Goal: Task Accomplishment & Management: Manage account settings

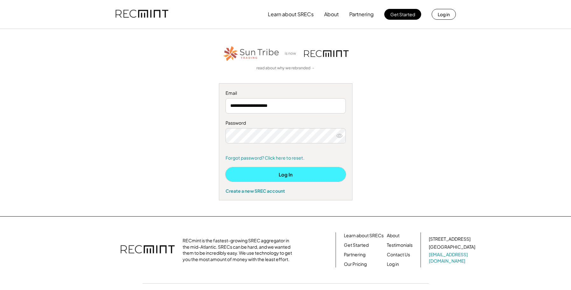
click at [284, 173] on button "Log In" at bounding box center [285, 174] width 120 height 14
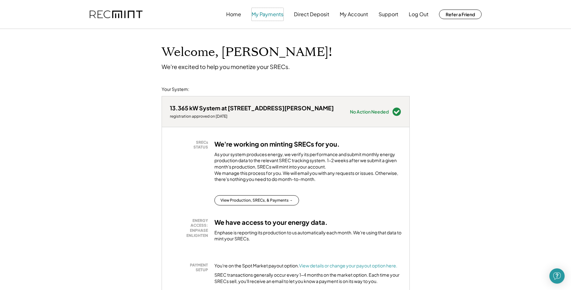
click at [262, 17] on button "My Payments" at bounding box center [268, 14] width 32 height 13
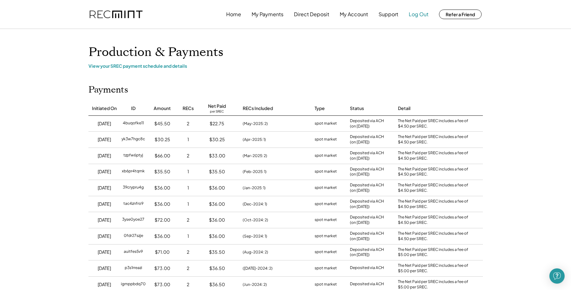
click at [410, 17] on button "Log Out" at bounding box center [419, 14] width 20 height 13
